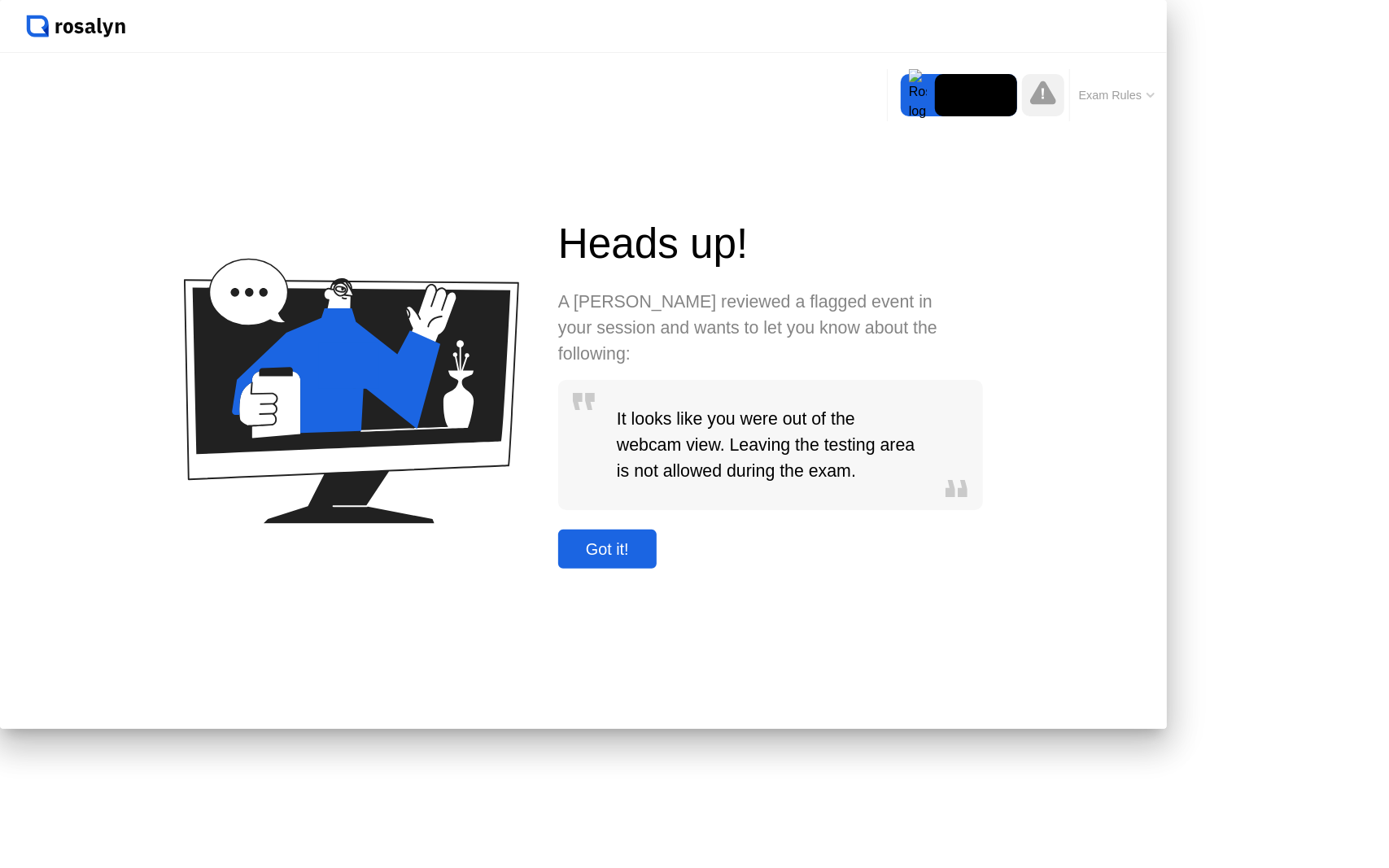
click at [652, 558] on div "Got it!" at bounding box center [608, 550] width 89 height 19
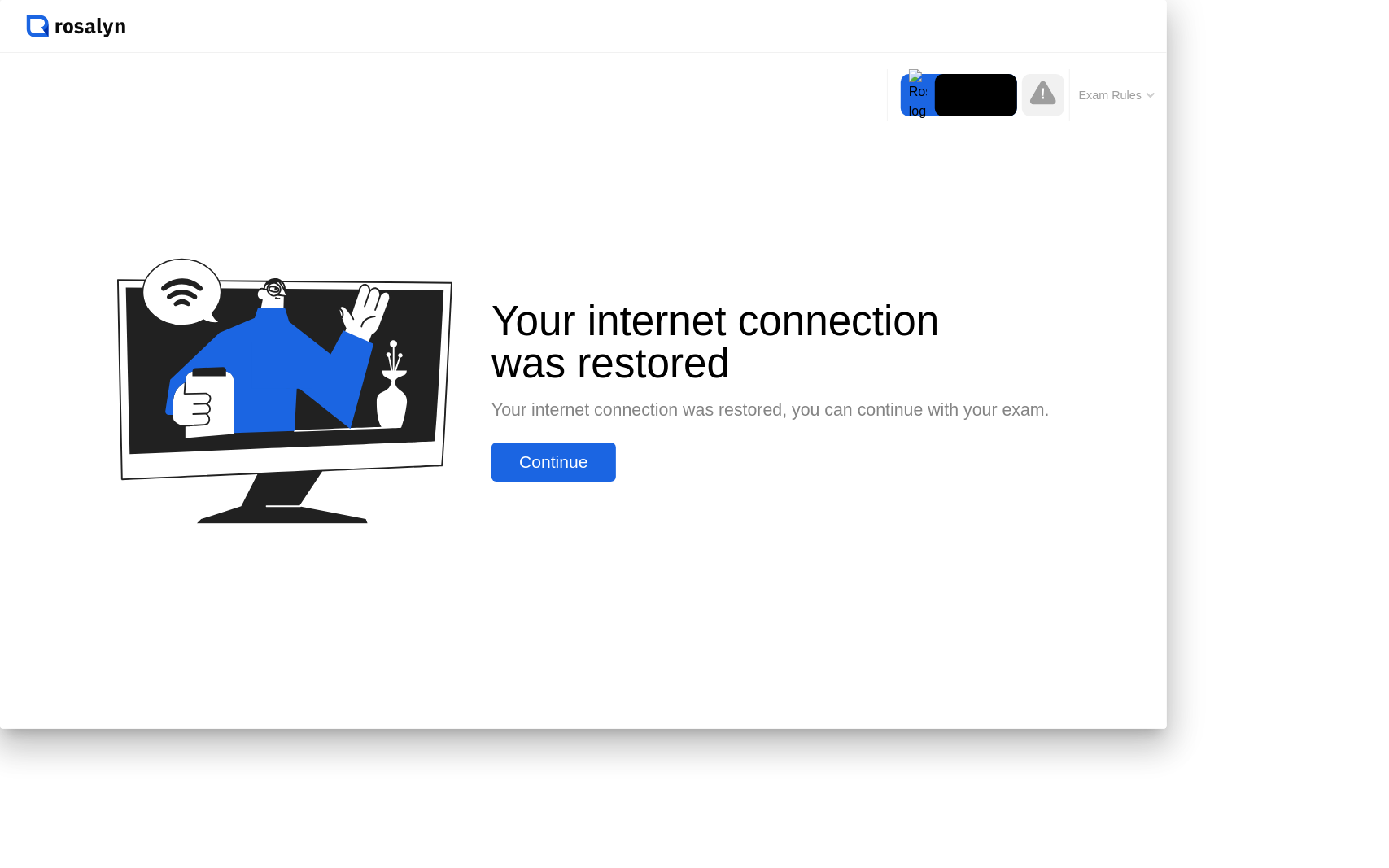
click at [609, 471] on div "Continue" at bounding box center [553, 462] width 114 height 20
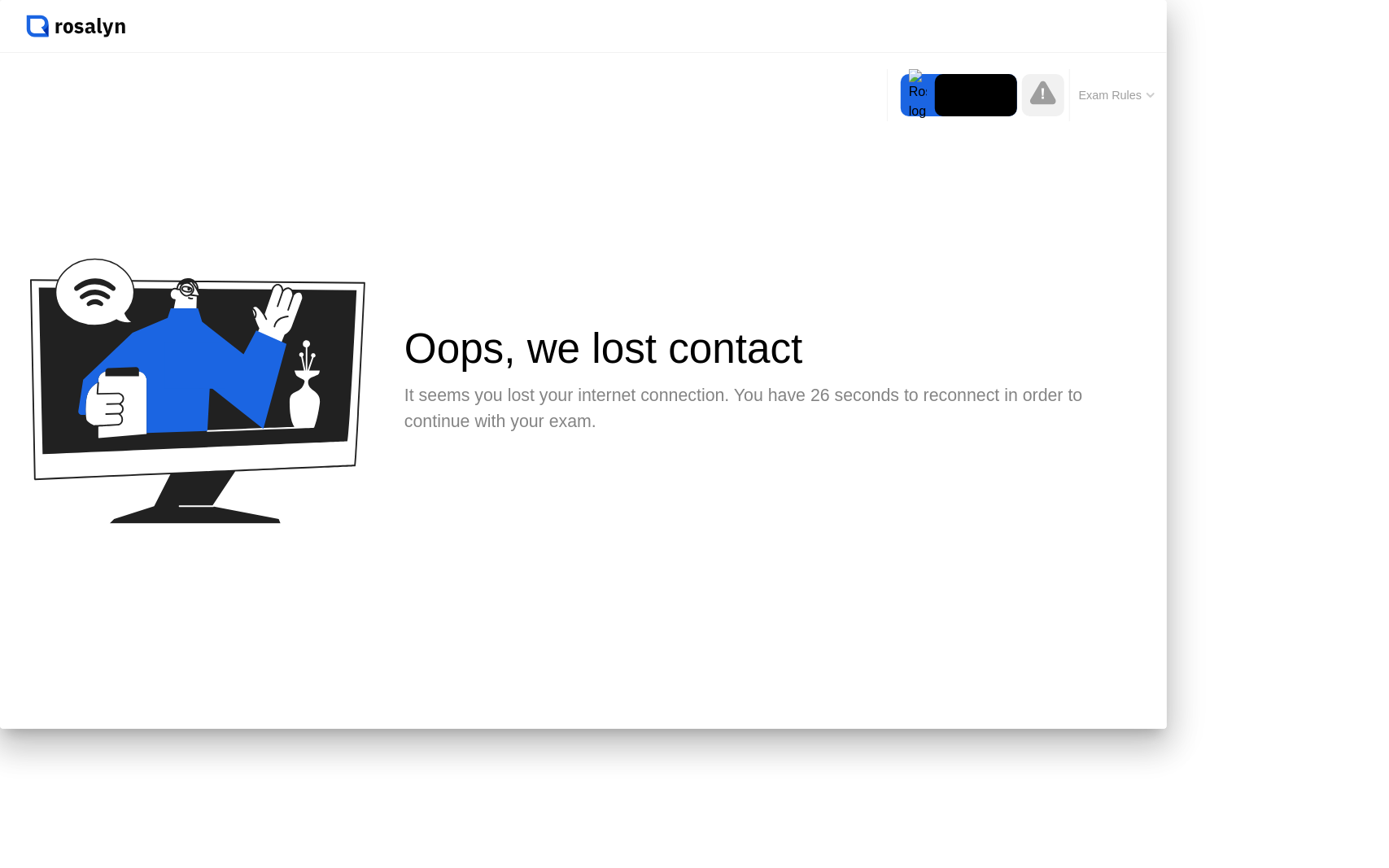
click at [1230, 0] on div at bounding box center [694, 0] width 1389 height 0
click at [1283, 0] on div at bounding box center [694, 0] width 1389 height 0
click at [1079, 236] on div "Oops, we lost contact It seems you lost your internet connection. You have 22 s…" at bounding box center [583, 390] width 1167 height 675
click at [1210, 0] on div at bounding box center [694, 0] width 1389 height 0
click at [271, 144] on div "Oops, we lost contact It seems you lost your internet connection. You have 17 s…" at bounding box center [583, 390] width 1167 height 675
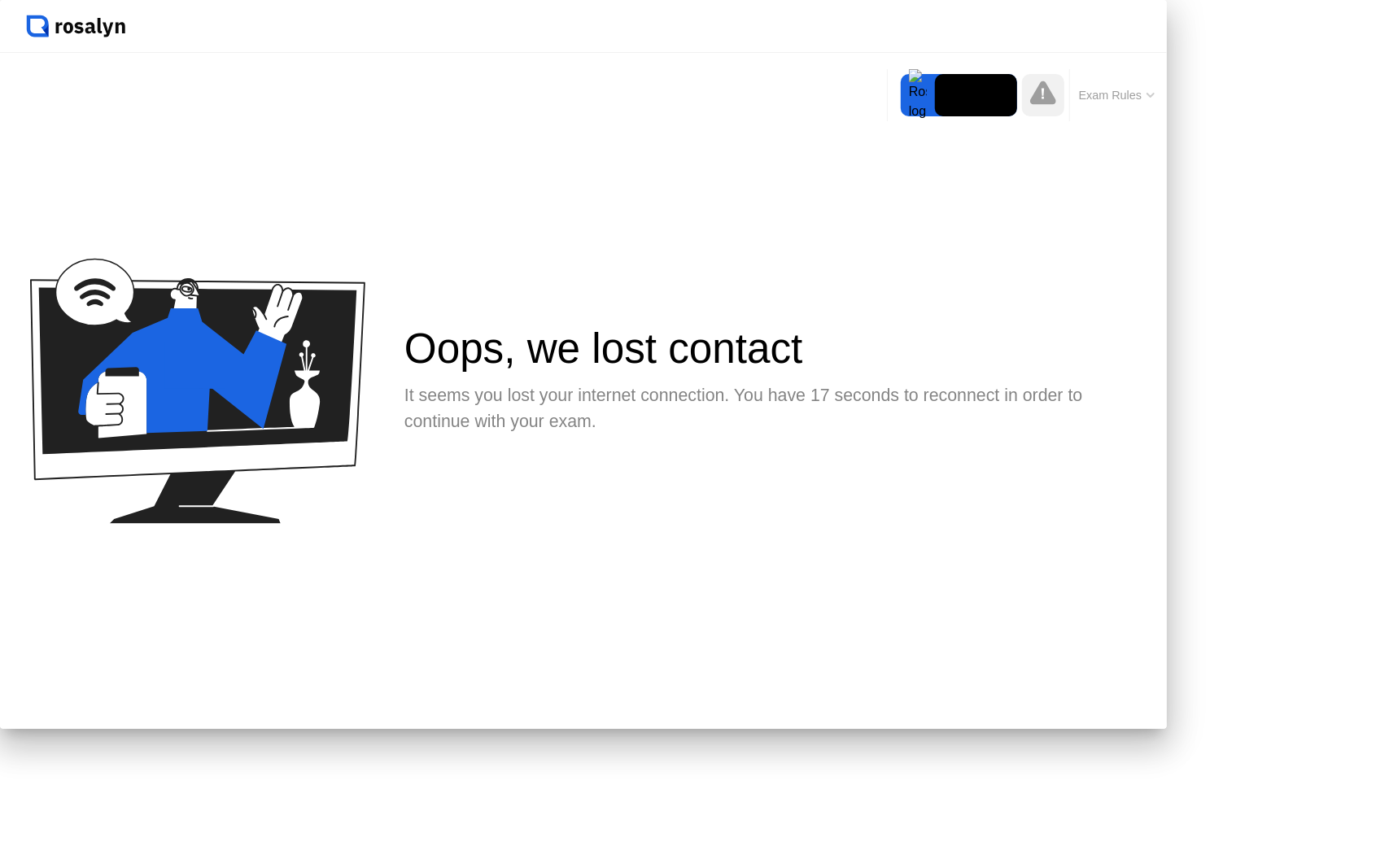
click at [271, 144] on div "Oops, we lost contact It seems you lost your internet connection. You have 17 s…" at bounding box center [583, 390] width 1167 height 675
click at [1253, 0] on div at bounding box center [694, 0] width 1389 height 0
click at [1372, 0] on div at bounding box center [694, 0] width 1389 height 0
click at [1326, 0] on div at bounding box center [694, 0] width 1389 height 0
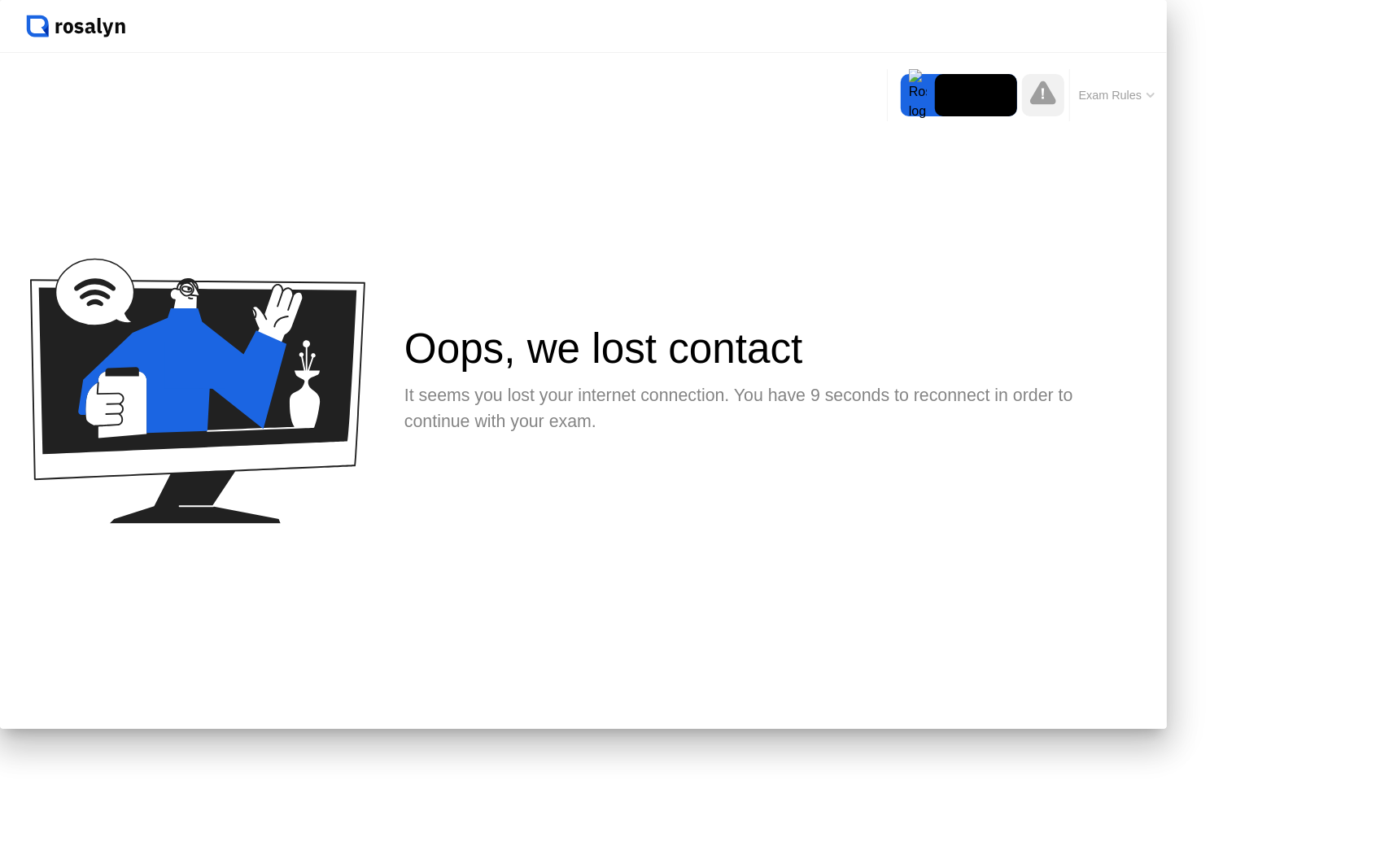
drag, startPoint x: 823, startPoint y: 461, endPoint x: 789, endPoint y: 437, distance: 41.6
click at [822, 434] on div "It seems you lost your internet connection. You have 9 seconds to reconnect in …" at bounding box center [770, 408] width 732 height 52
click at [699, 369] on div "Oops, we lost contact" at bounding box center [636, 349] width 464 height 42
click at [667, 434] on div "It seems you lost your internet connection. You have 9 seconds to reconnect in …" at bounding box center [770, 408] width 732 height 52
click at [651, 434] on div "It seems you lost your internet connection. You have 8 seconds to reconnect in …" at bounding box center [770, 408] width 732 height 52
